Goal: Find specific page/section: Find specific page/section

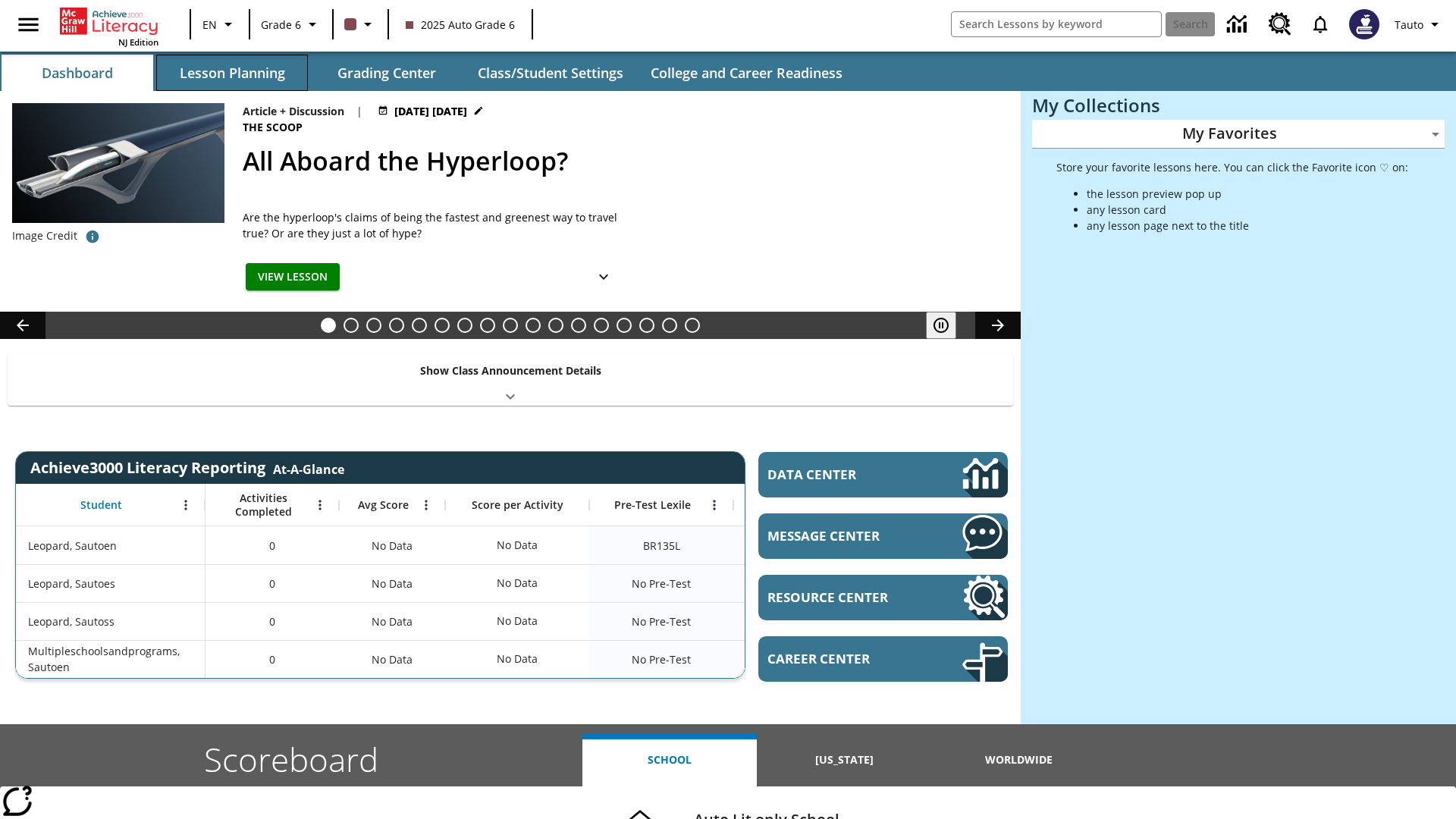
click at [232, 73] on button "Lesson Planning" at bounding box center [232, 73] width 151 height 36
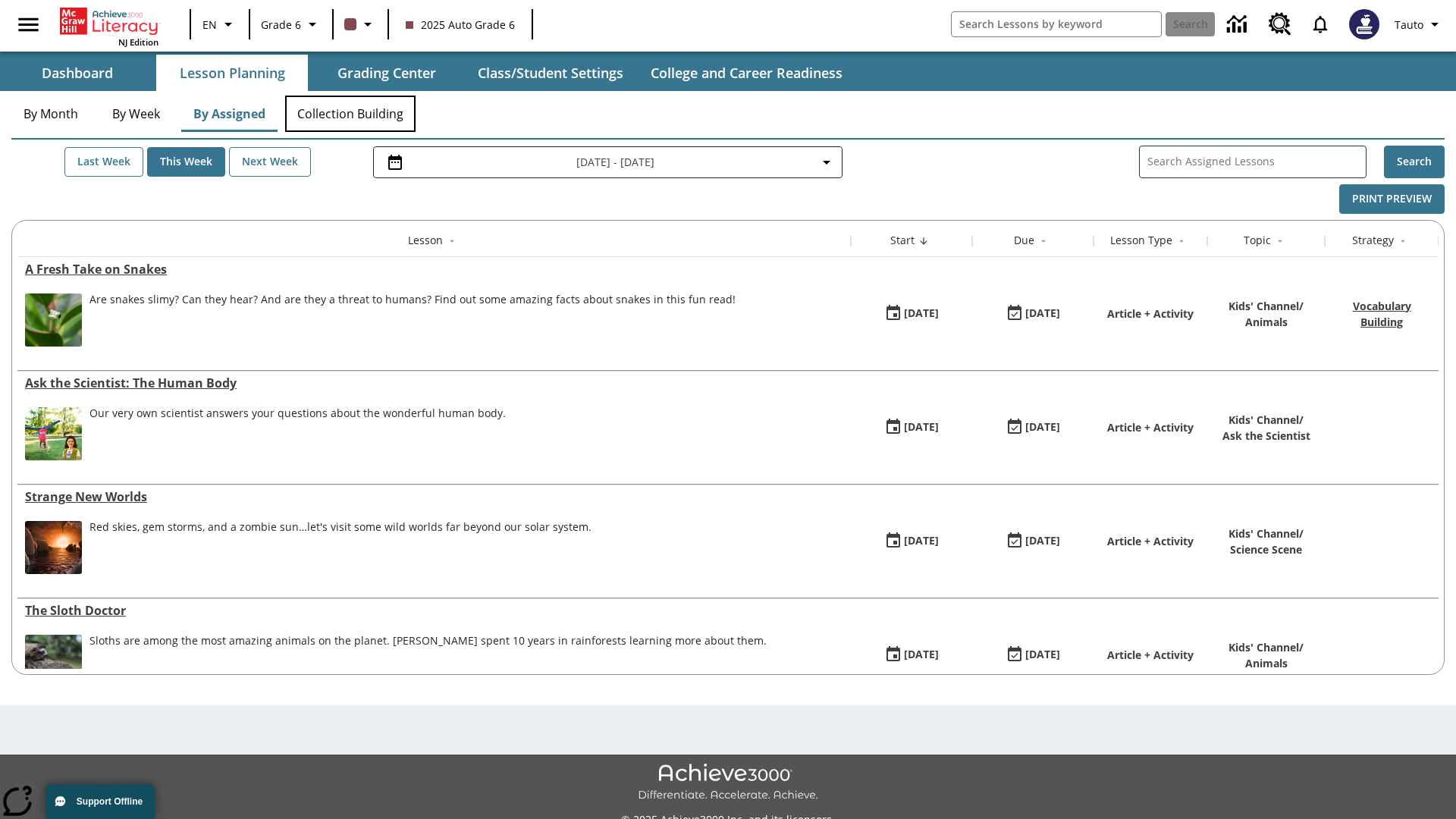
click at [350, 114] on button "Collection Building" at bounding box center [350, 114] width 131 height 36
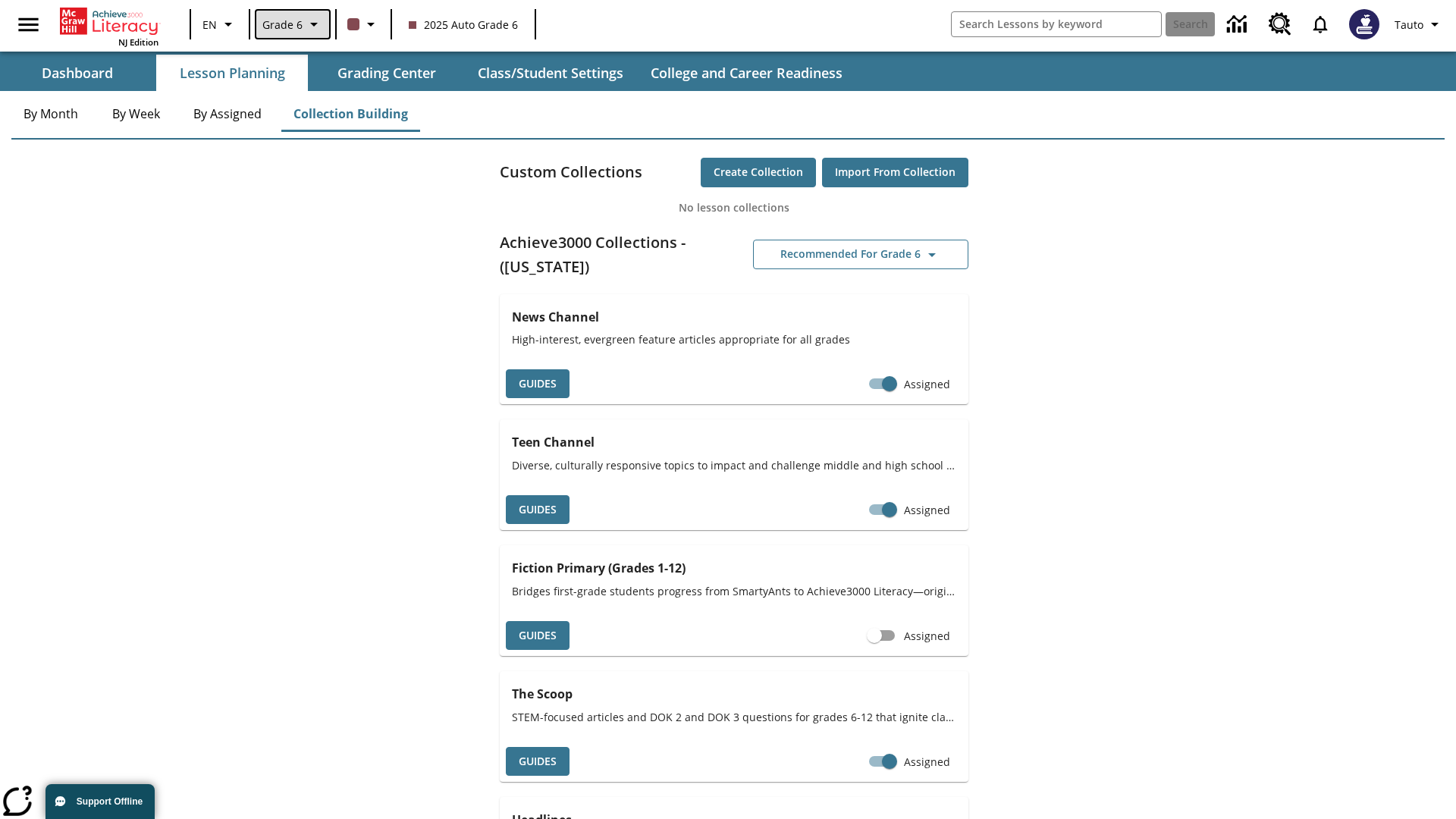
click at [291, 24] on span "Grade 6" at bounding box center [282, 25] width 41 height 16
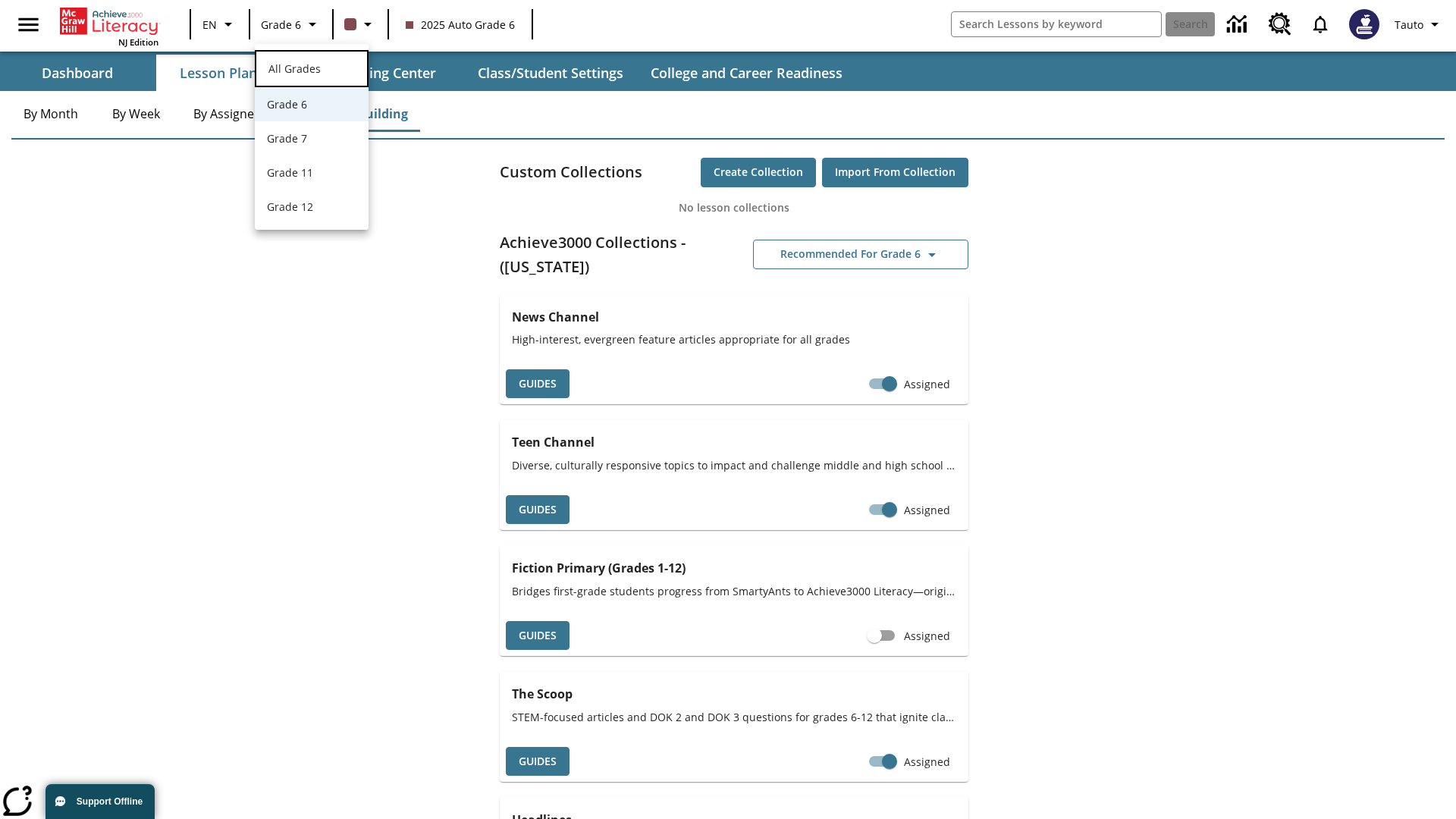
click at [312, 67] on span "All Grades" at bounding box center [295, 68] width 52 height 14
